Goal: Task Accomplishment & Management: Complete application form

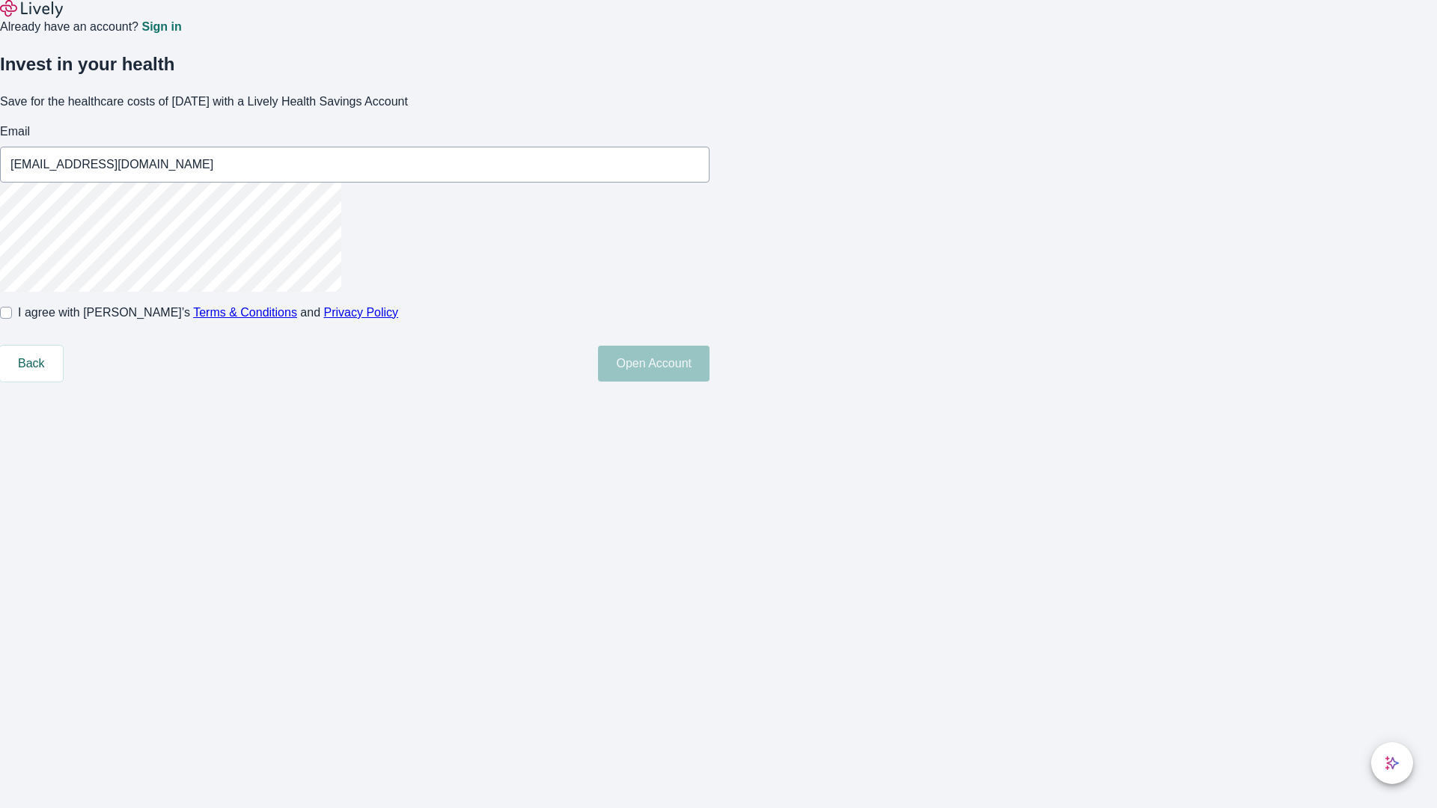
click at [12, 319] on input "I agree with Lively’s Terms & Conditions and Privacy Policy" at bounding box center [6, 313] width 12 height 12
checkbox input "true"
click at [709, 382] on button "Open Account" at bounding box center [653, 364] width 111 height 36
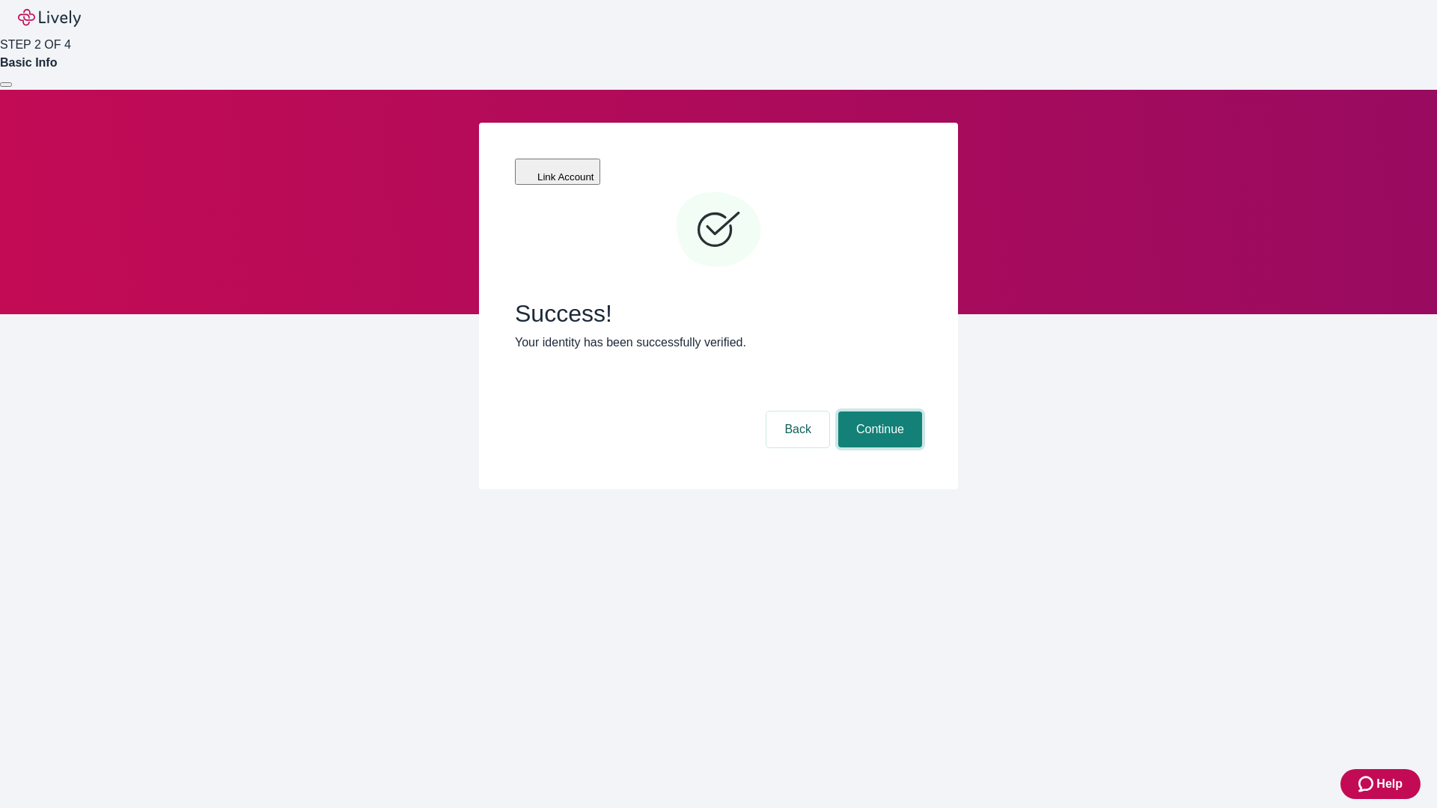
click at [878, 412] on button "Continue" at bounding box center [880, 430] width 84 height 36
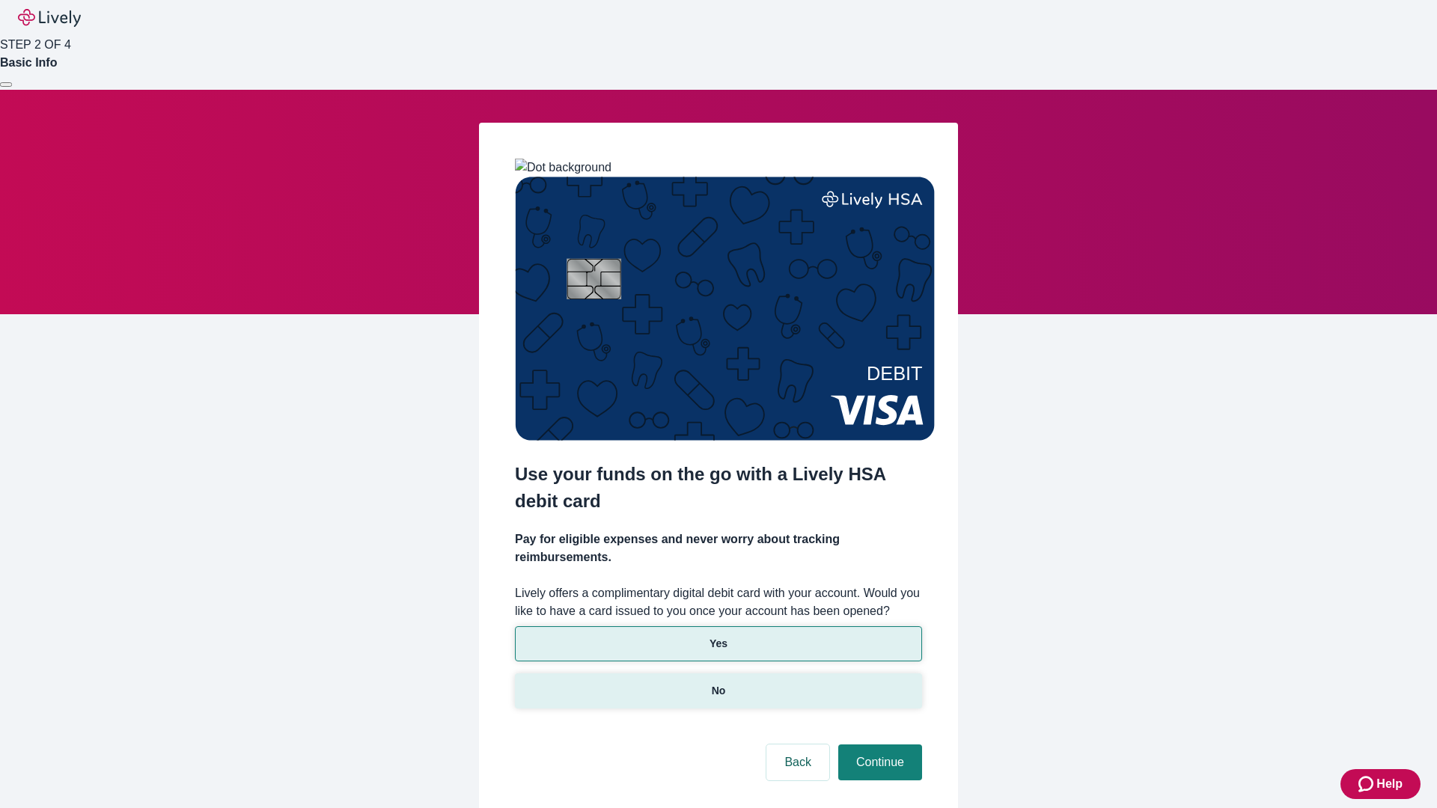
click at [718, 683] on p "No" at bounding box center [719, 691] width 14 height 16
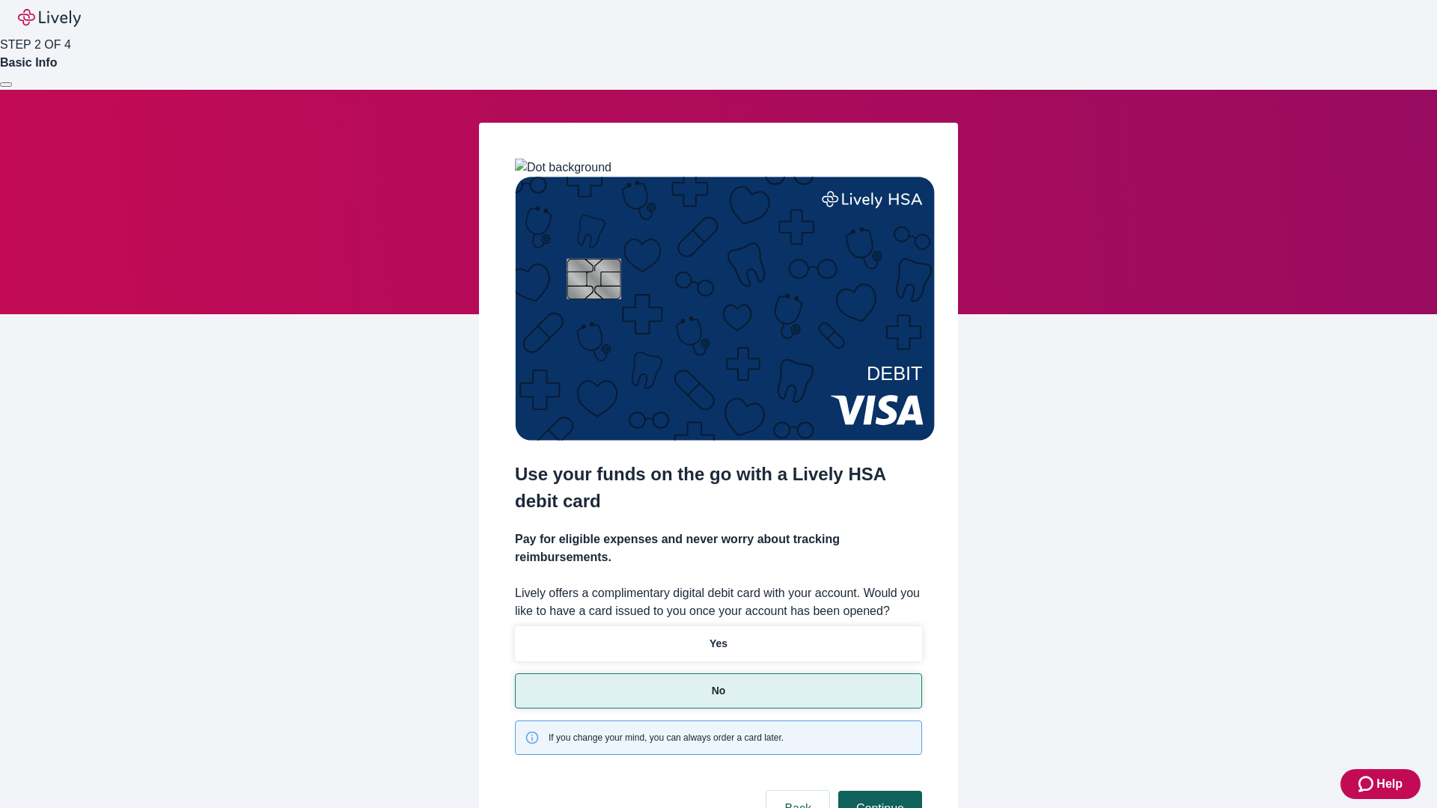
click at [878, 791] on button "Continue" at bounding box center [880, 809] width 84 height 36
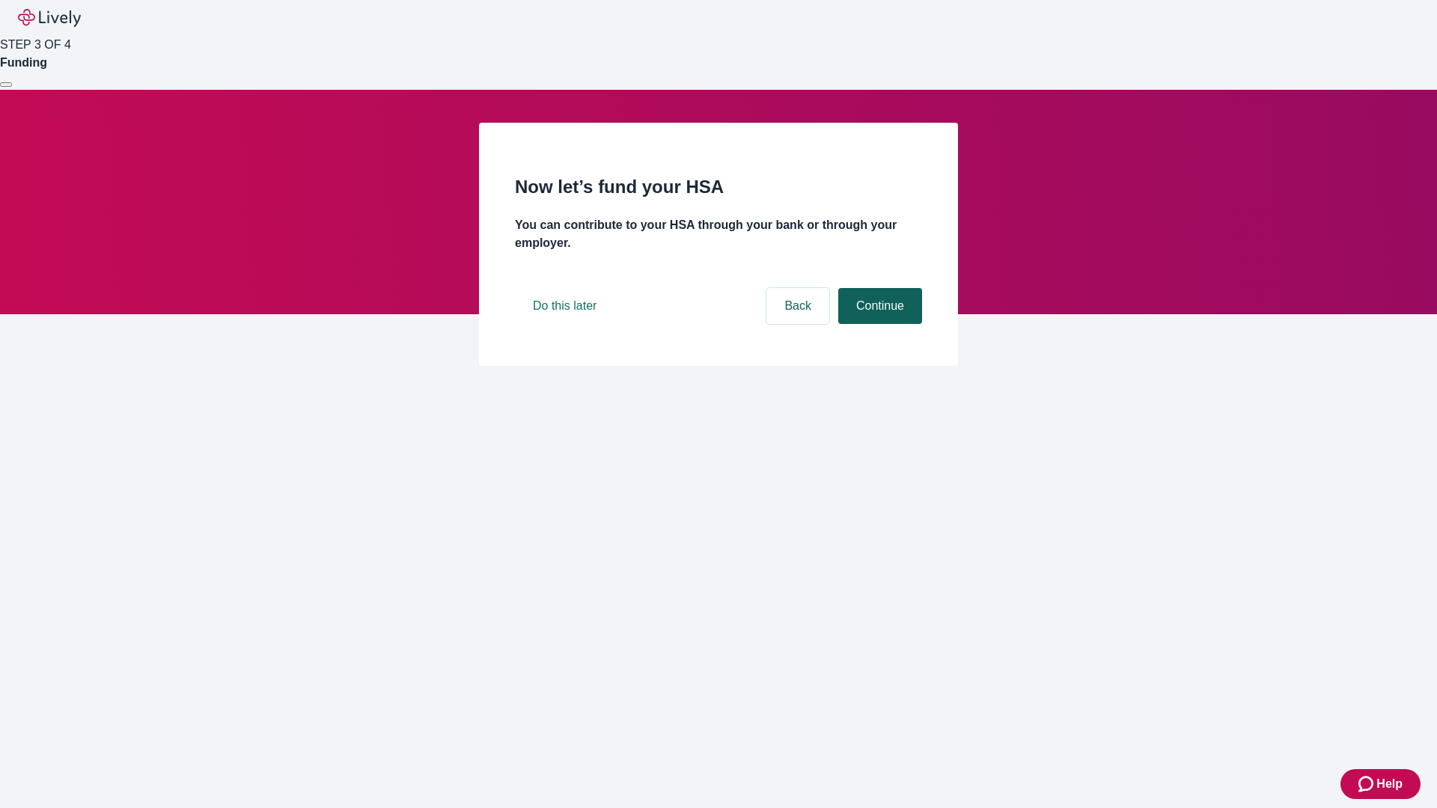
click at [878, 324] on button "Continue" at bounding box center [880, 306] width 84 height 36
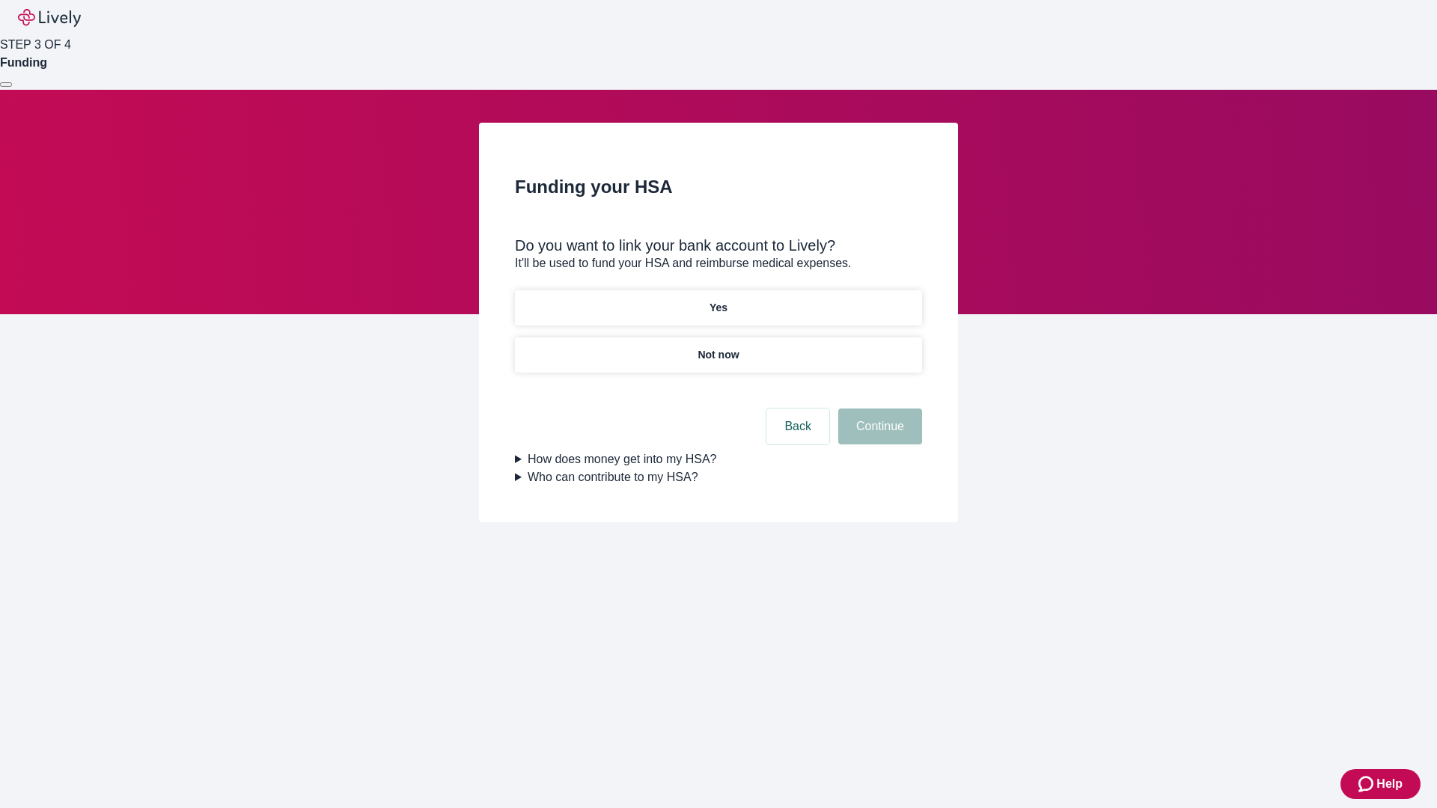
click at [718, 300] on p "Yes" at bounding box center [718, 308] width 18 height 16
click at [878, 409] on button "Continue" at bounding box center [880, 427] width 84 height 36
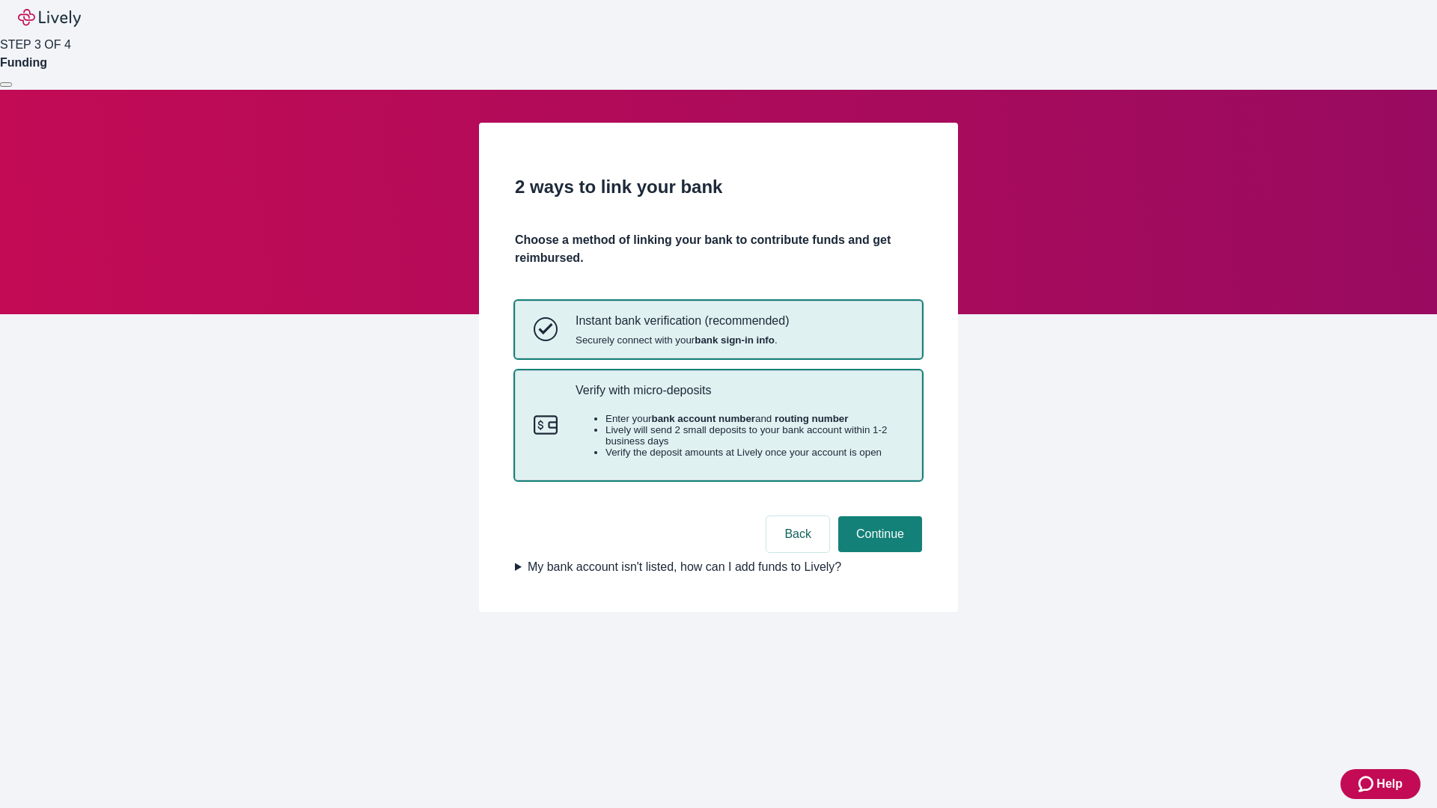
click at [739, 397] on p "Verify with micro-deposits" at bounding box center [739, 390] width 328 height 14
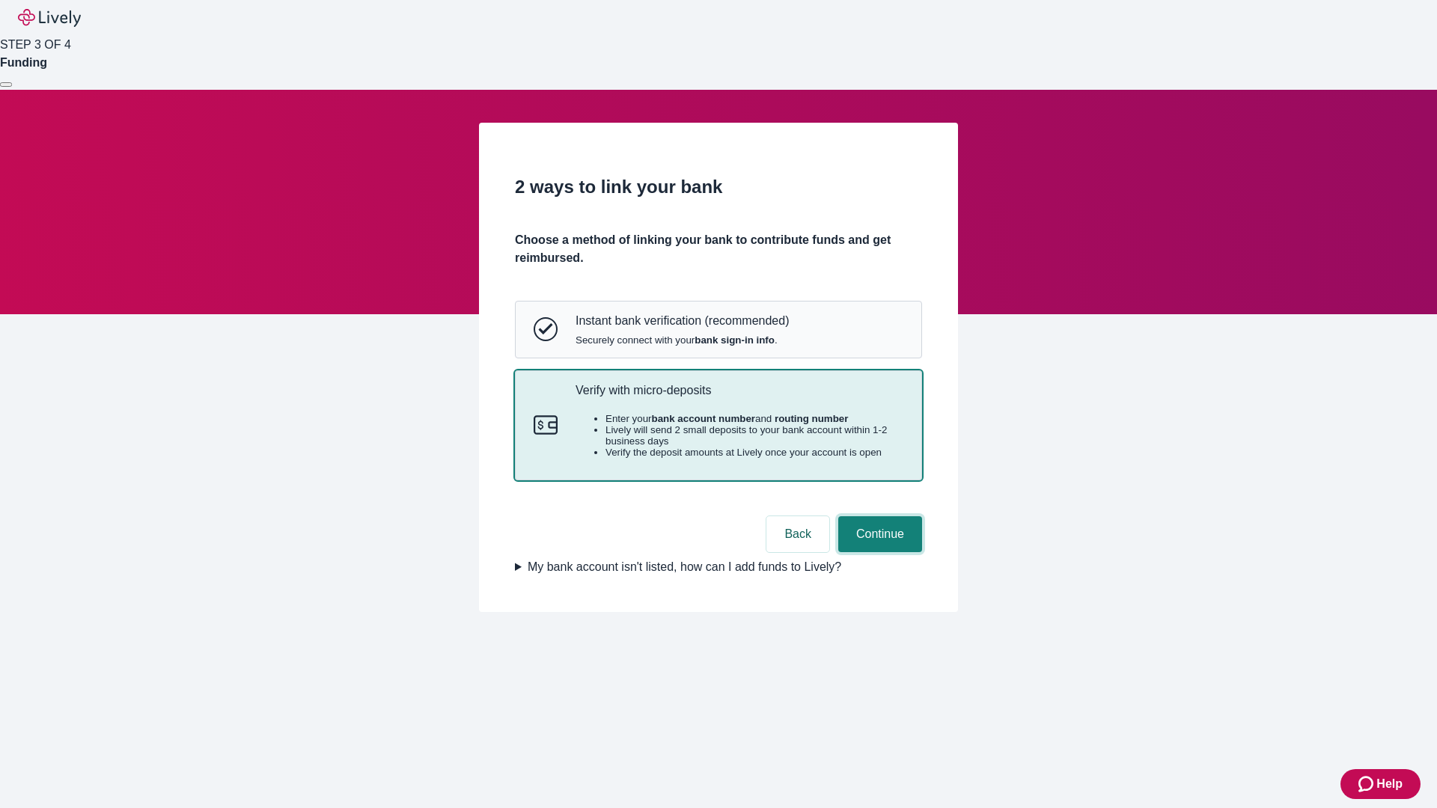
click at [878, 552] on button "Continue" at bounding box center [880, 534] width 84 height 36
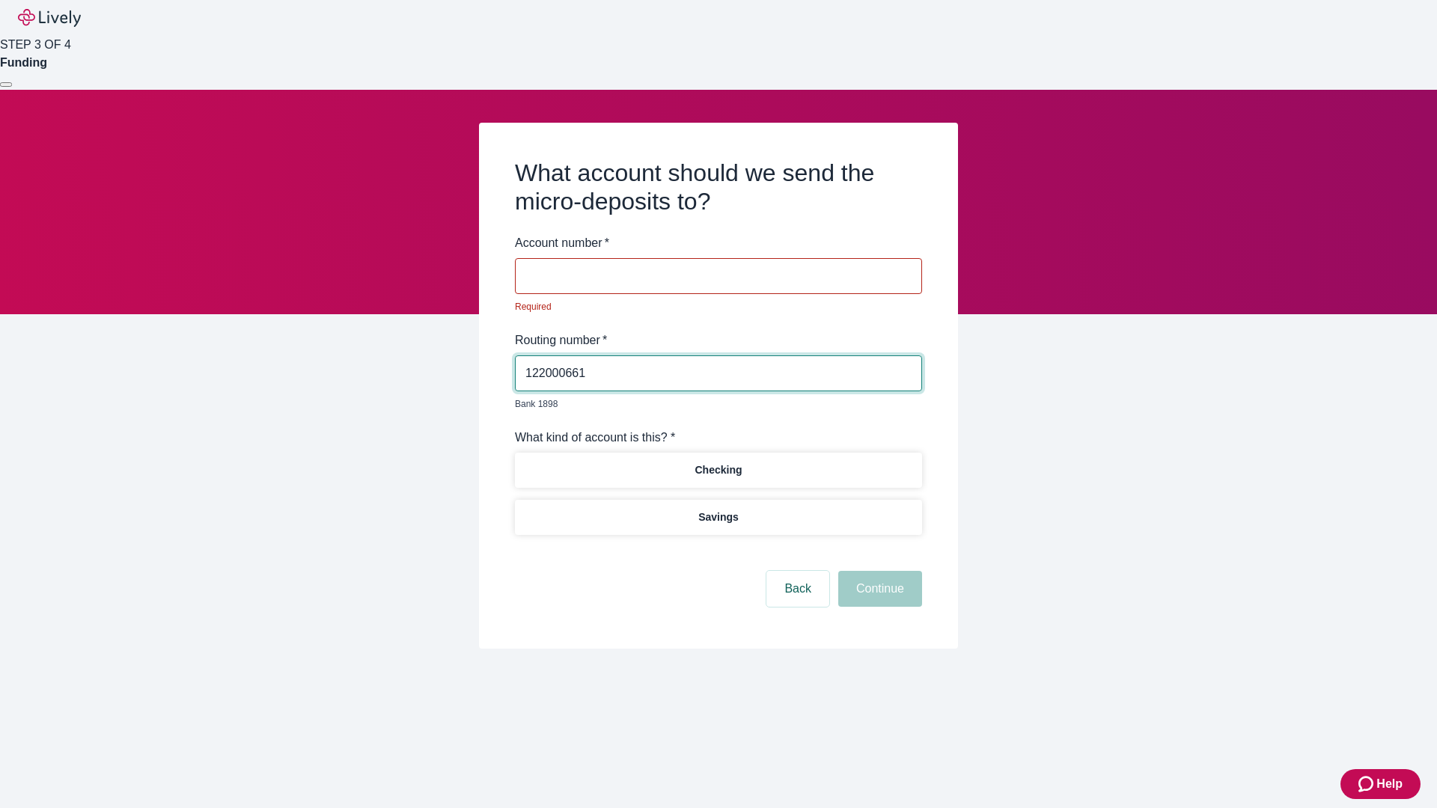
type input "122000661"
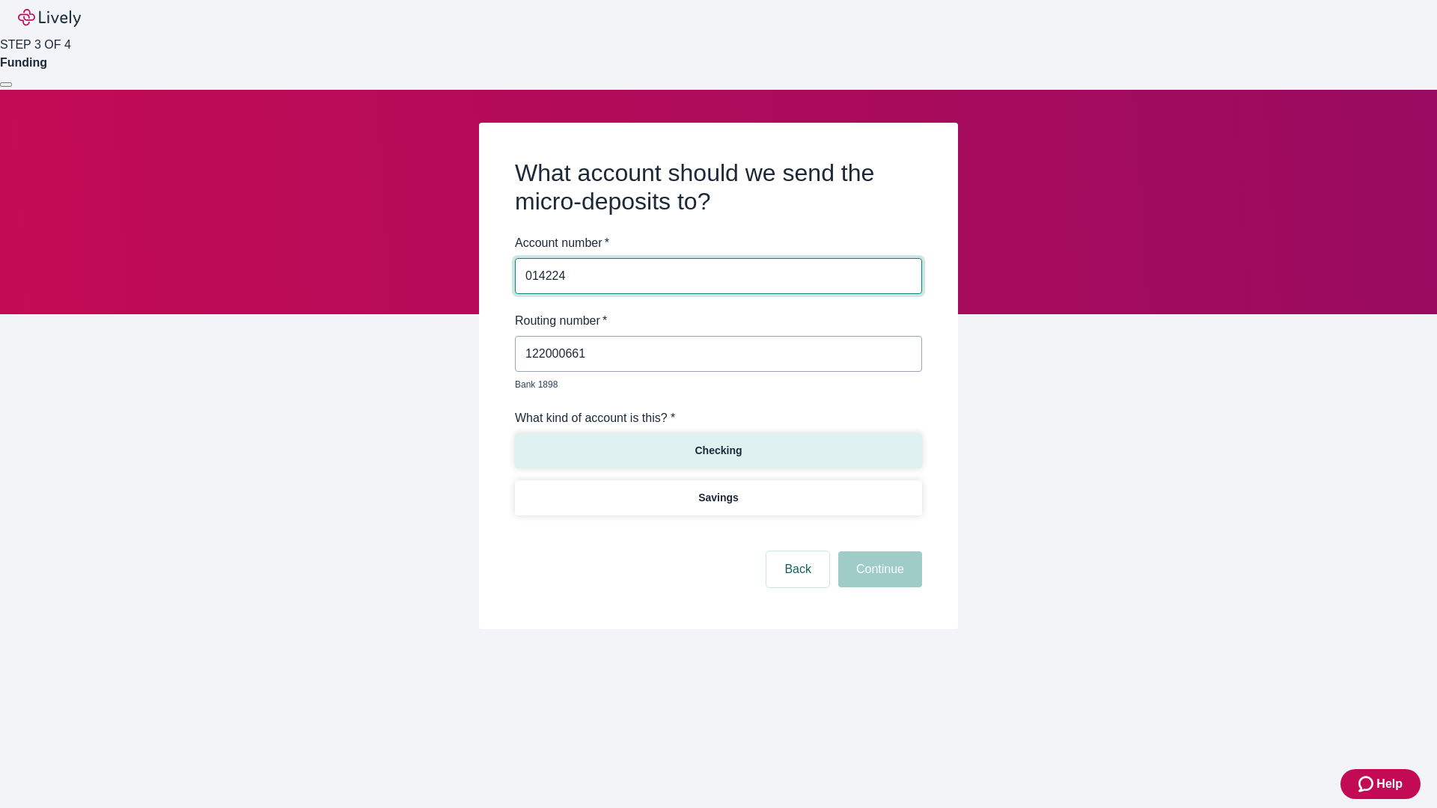
type input "014224"
click at [718, 443] on p "Checking" at bounding box center [717, 451] width 47 height 16
